Goal: Task Accomplishment & Management: Use online tool/utility

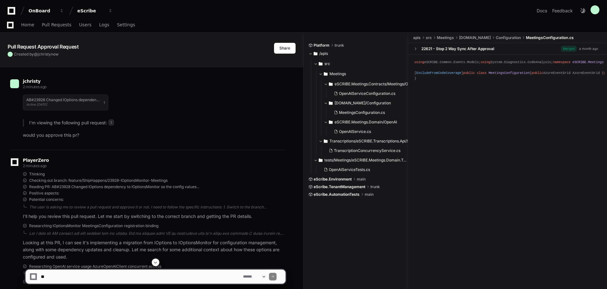
scroll to position [275, 0]
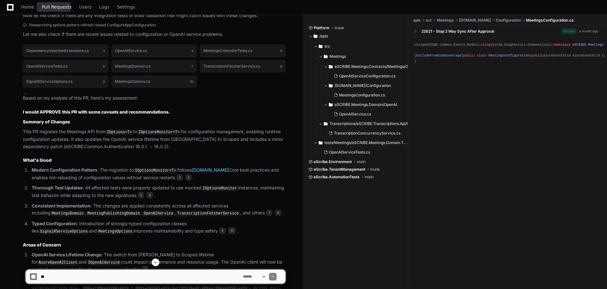
click at [49, 6] on span "Pull Requests" at bounding box center [56, 7] width 29 height 4
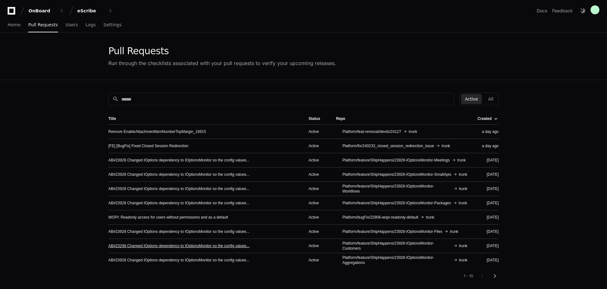
click at [172, 243] on link "AB#23298 Changed IOptions dependency to IOptionsMonitor so the config values..." at bounding box center [178, 245] width 141 height 5
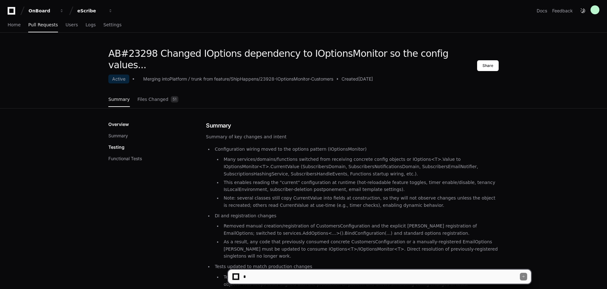
click at [272, 273] on textarea at bounding box center [381, 276] width 278 height 14
type textarea "**********"
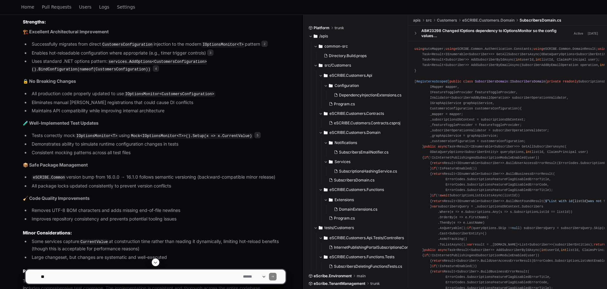
scroll to position [713, 0]
